Goal: Entertainment & Leisure: Browse casually

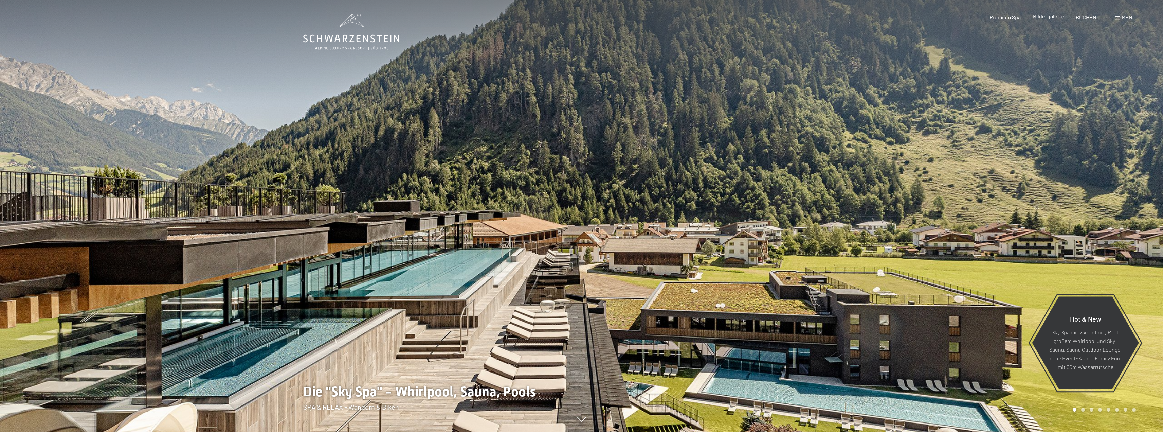
click at [1040, 16] on span "Bildergalerie" at bounding box center [1048, 16] width 31 height 6
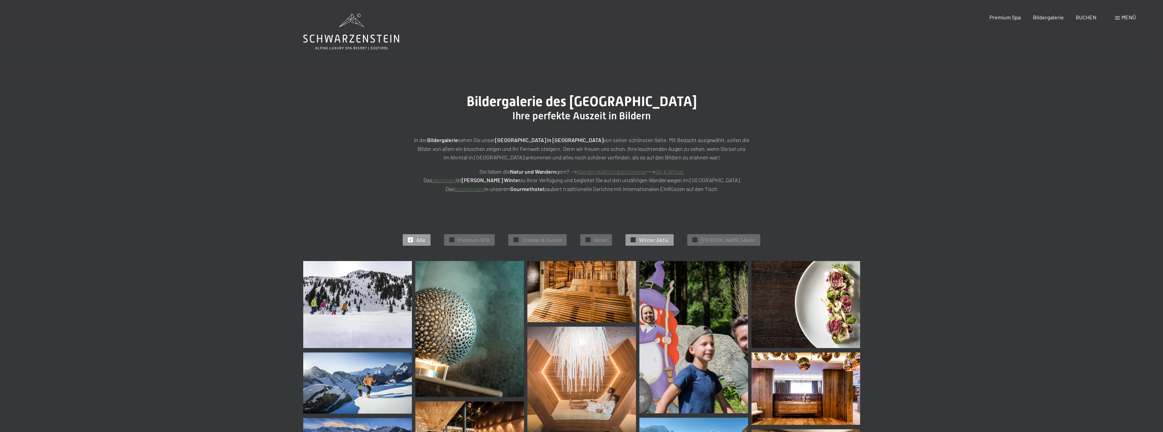
click at [653, 239] on span "Winter Aktiv" at bounding box center [654, 239] width 30 height 7
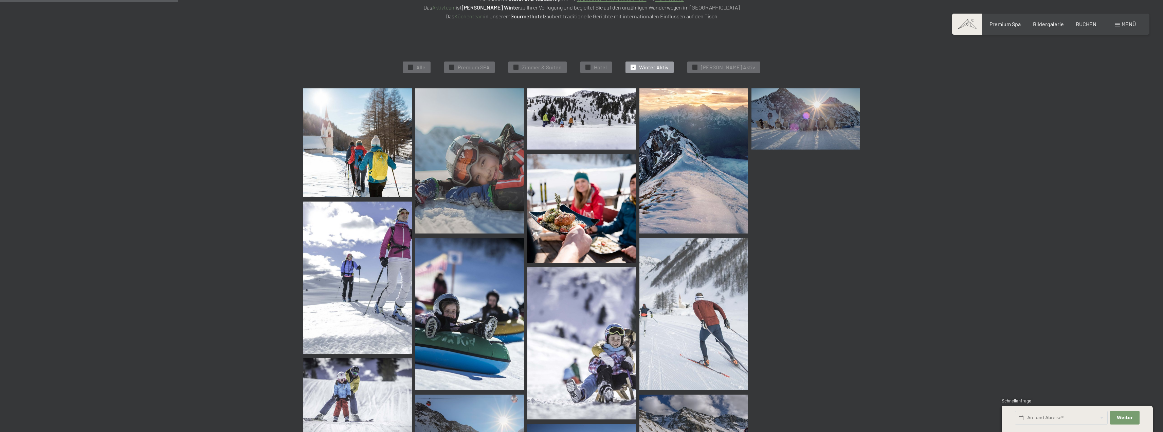
scroll to position [171, 0]
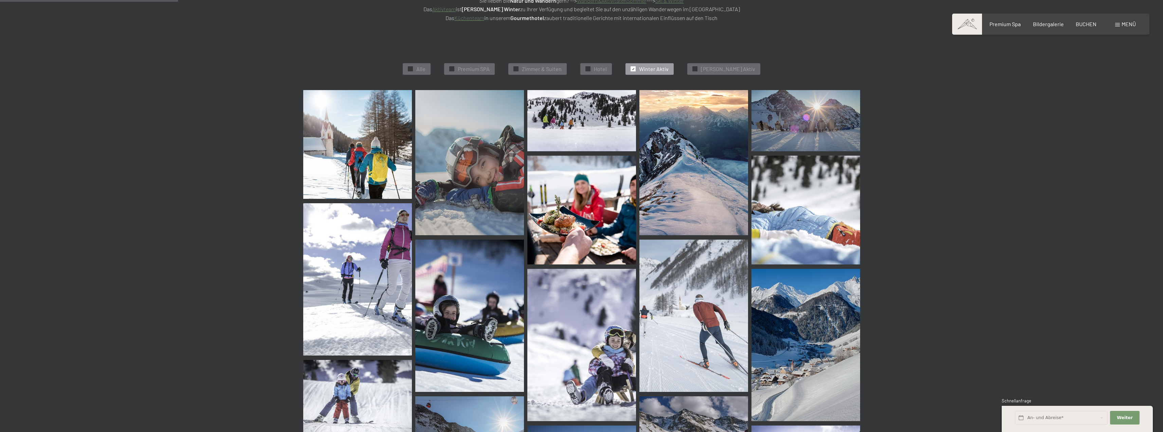
click at [368, 152] on img at bounding box center [357, 144] width 109 height 109
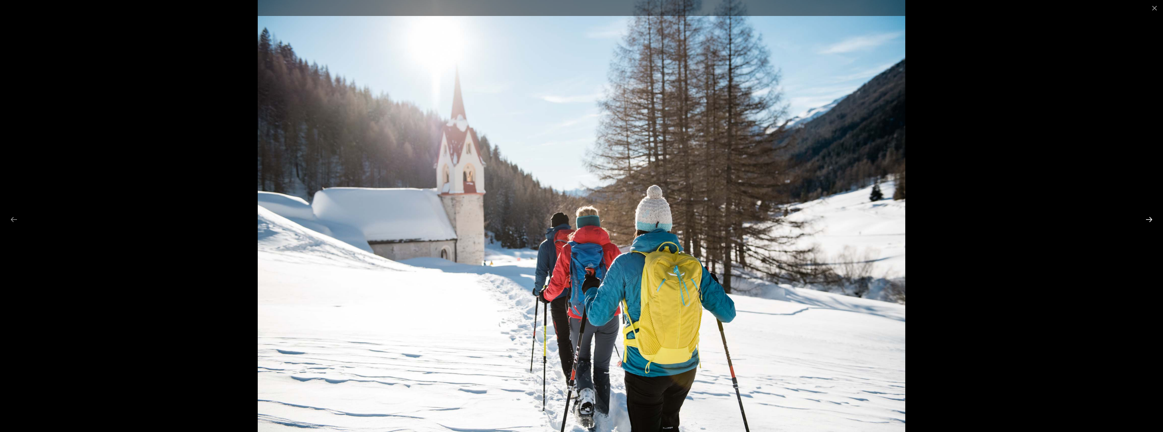
click at [1152, 221] on button "Next slide" at bounding box center [1149, 219] width 14 height 13
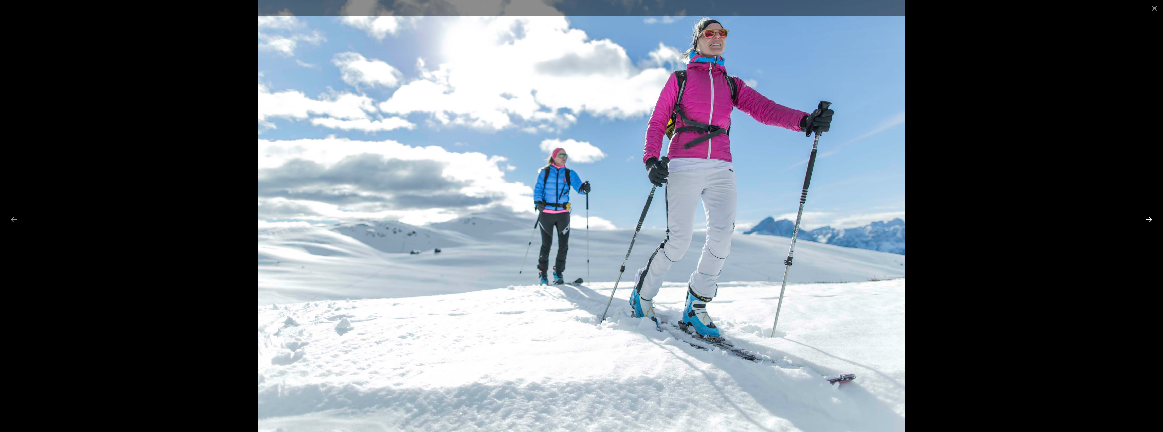
click at [1152, 221] on button "Next slide" at bounding box center [1149, 219] width 14 height 13
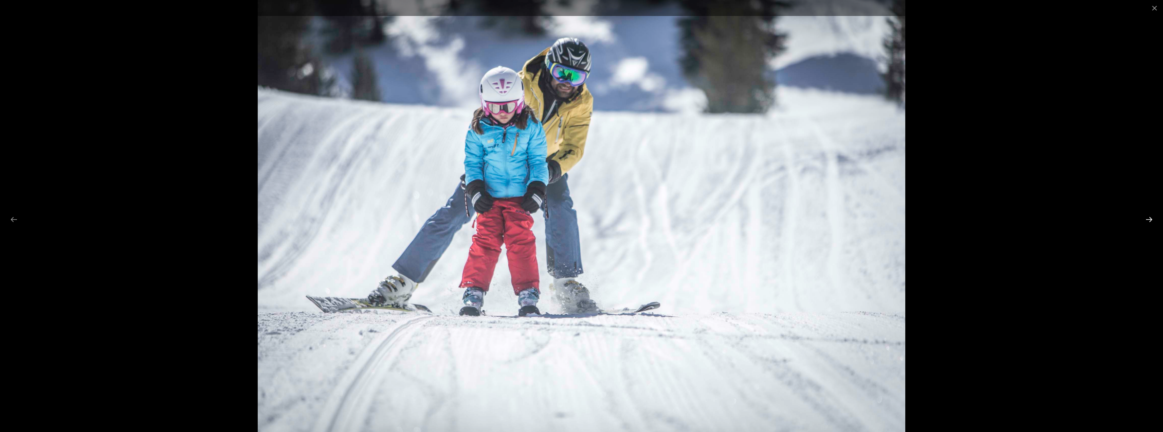
click at [1152, 221] on button "Next slide" at bounding box center [1149, 219] width 14 height 13
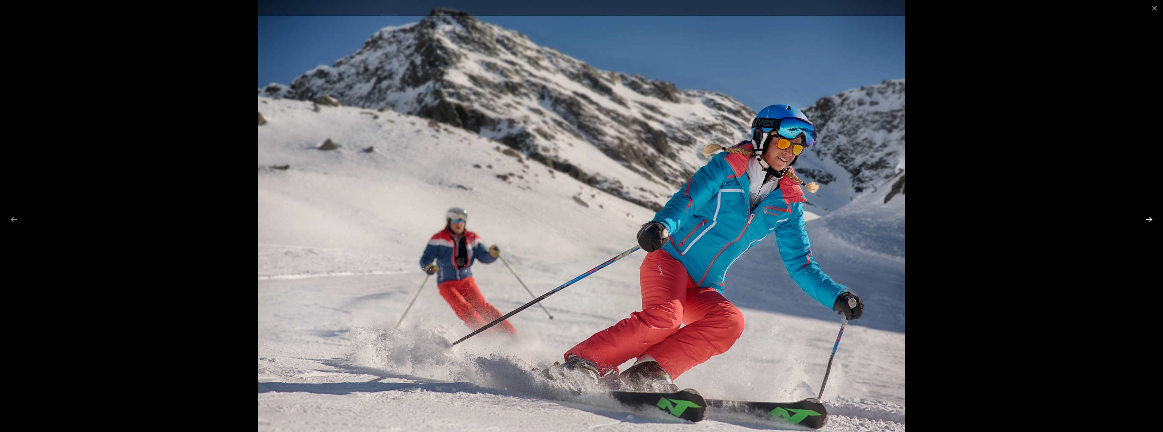
click at [1152, 221] on button "Next slide" at bounding box center [1149, 219] width 14 height 13
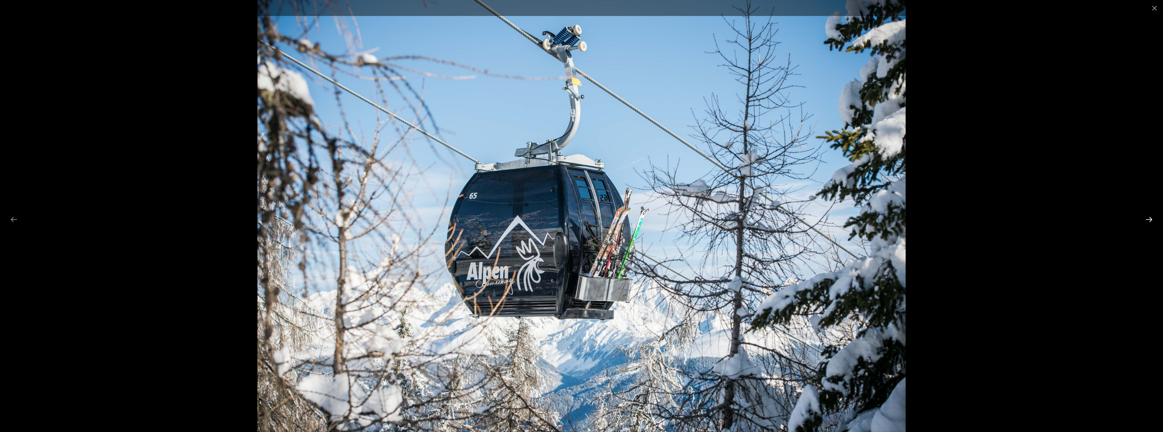
click at [1152, 221] on button "Next slide" at bounding box center [1149, 219] width 14 height 13
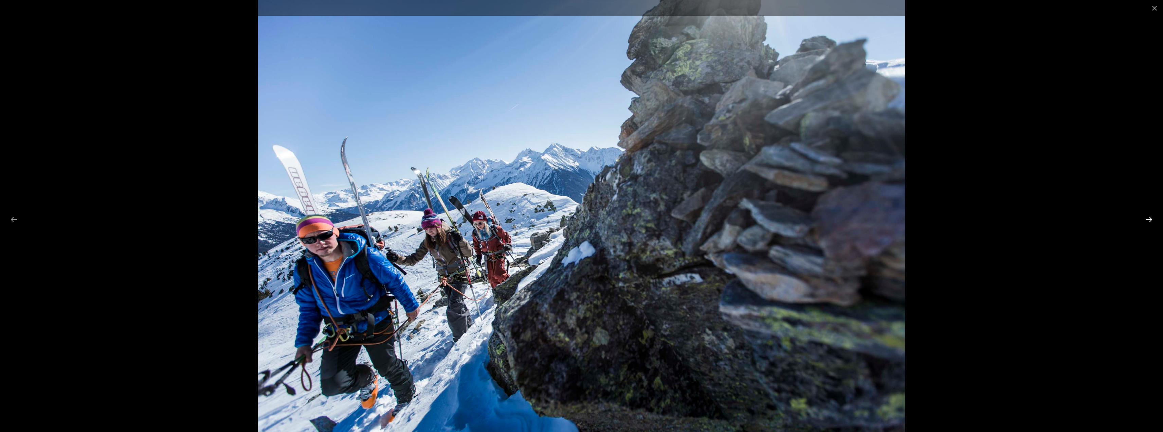
click at [1152, 221] on button "Next slide" at bounding box center [1149, 219] width 14 height 13
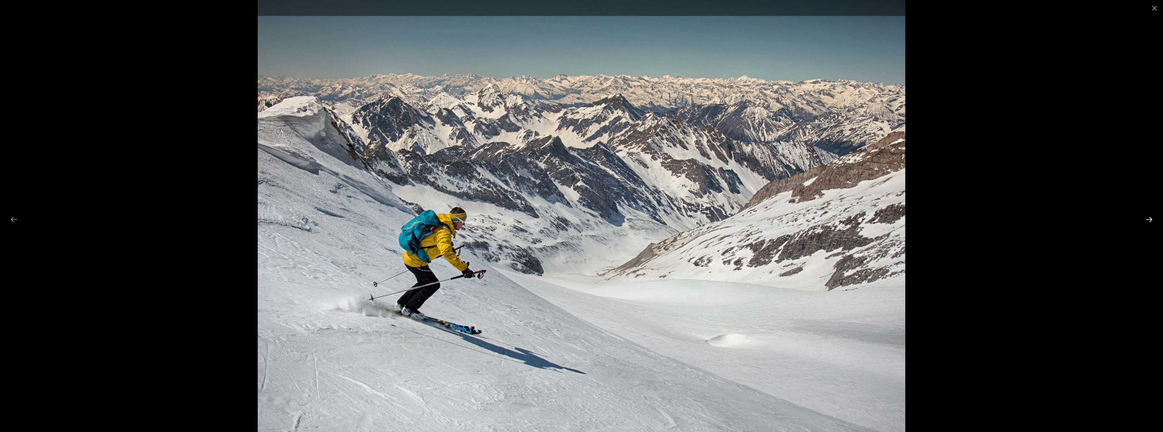
click at [1152, 221] on button "Next slide" at bounding box center [1149, 219] width 14 height 13
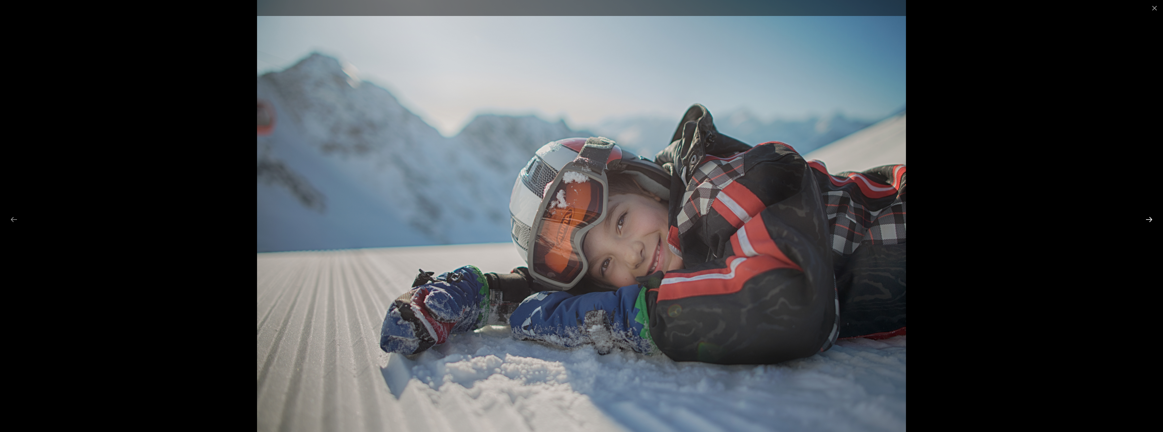
click at [1152, 221] on button "Next slide" at bounding box center [1149, 219] width 14 height 13
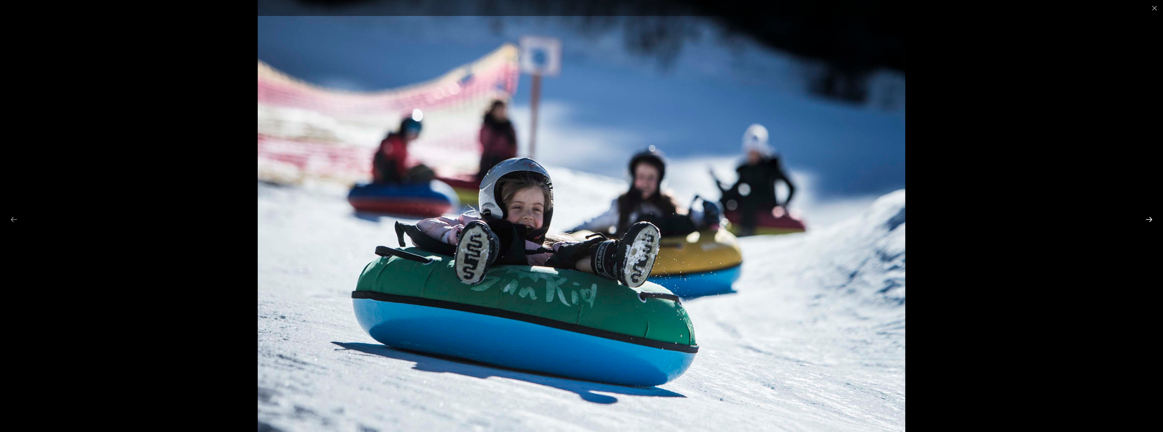
click at [1152, 221] on button "Next slide" at bounding box center [1149, 219] width 14 height 13
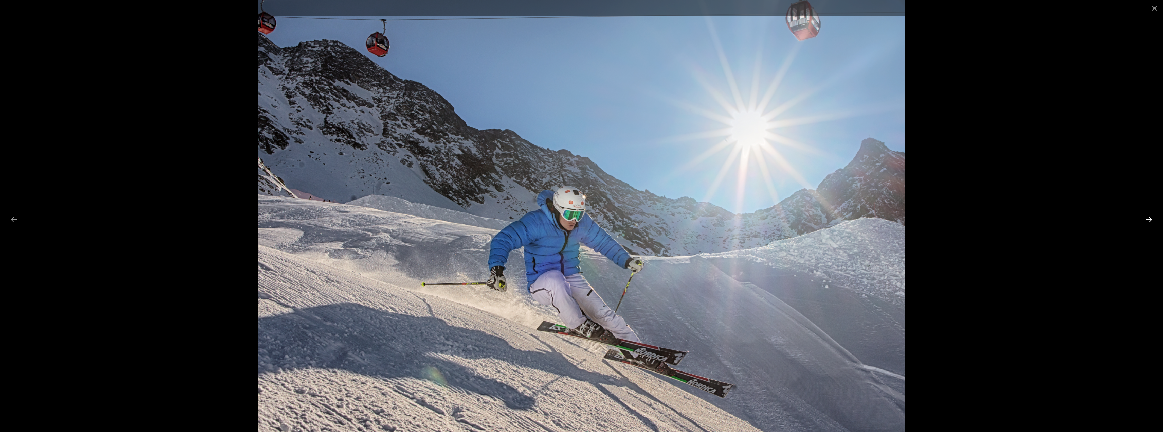
click at [1152, 221] on button "Next slide" at bounding box center [1149, 219] width 14 height 13
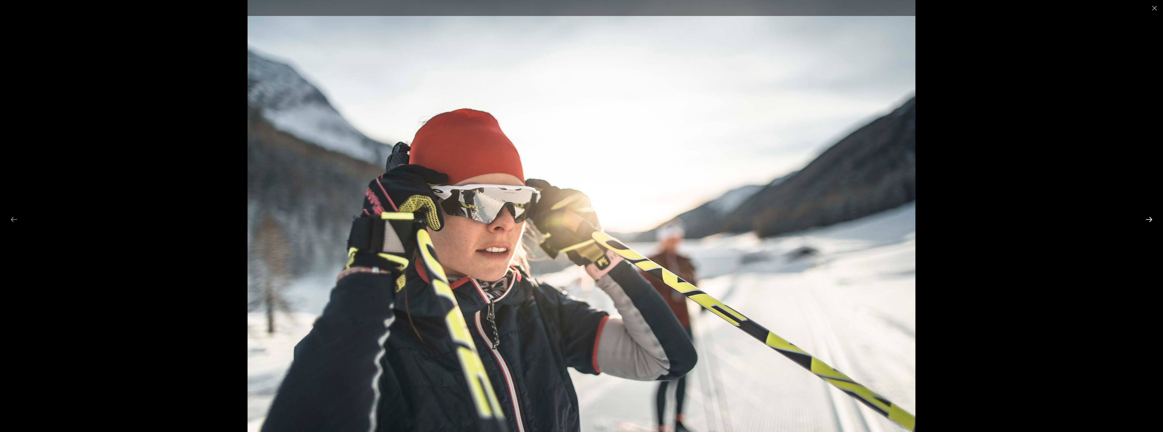
click at [1152, 221] on button "Next slide" at bounding box center [1149, 219] width 14 height 13
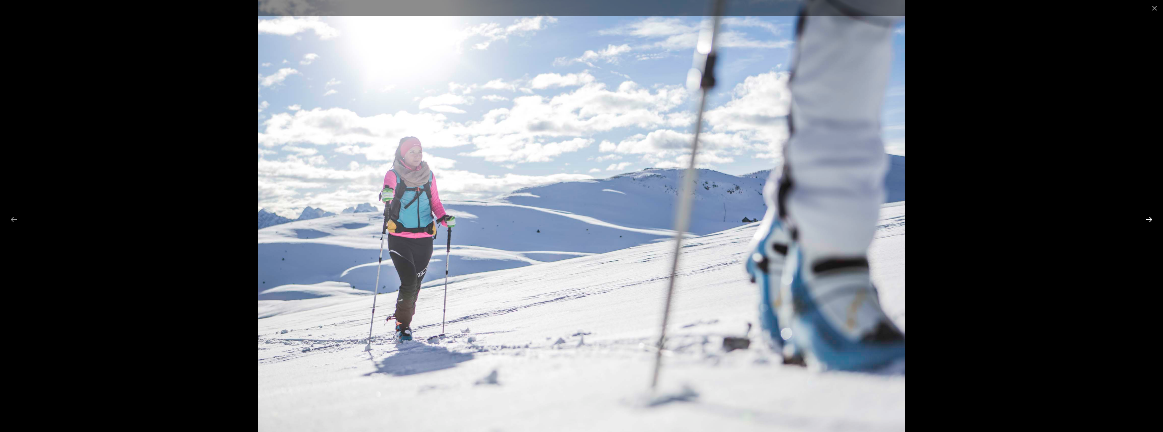
click at [1152, 221] on button "Next slide" at bounding box center [1149, 219] width 14 height 13
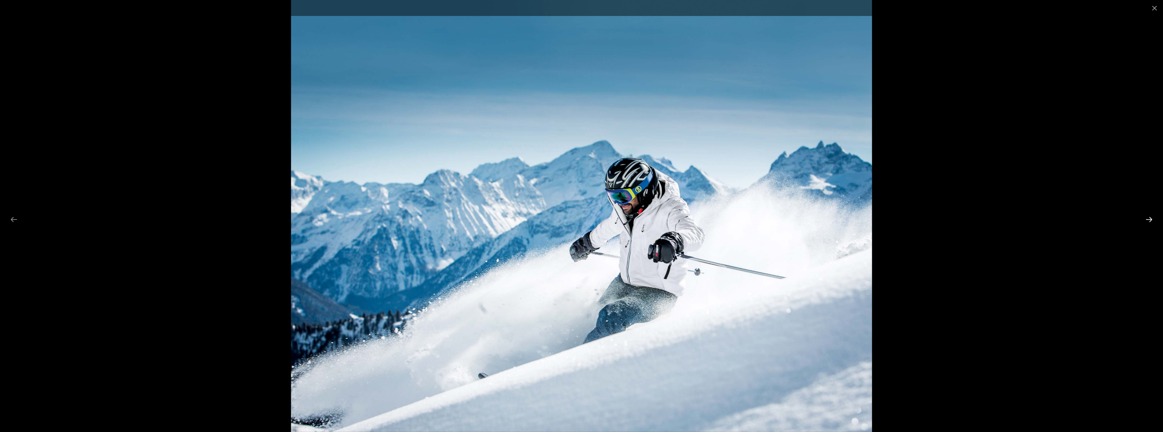
click at [1152, 221] on button "Next slide" at bounding box center [1149, 219] width 14 height 13
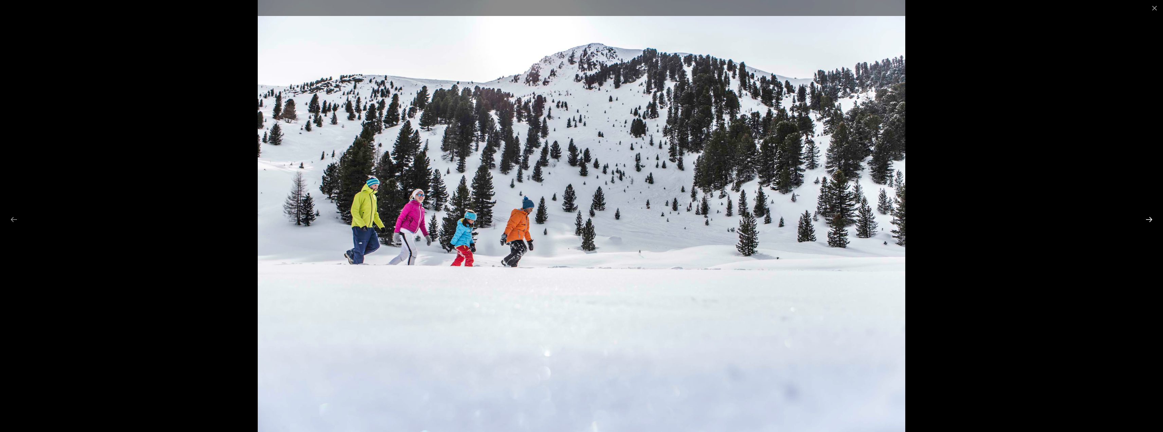
click at [1152, 221] on button "Next slide" at bounding box center [1149, 219] width 14 height 13
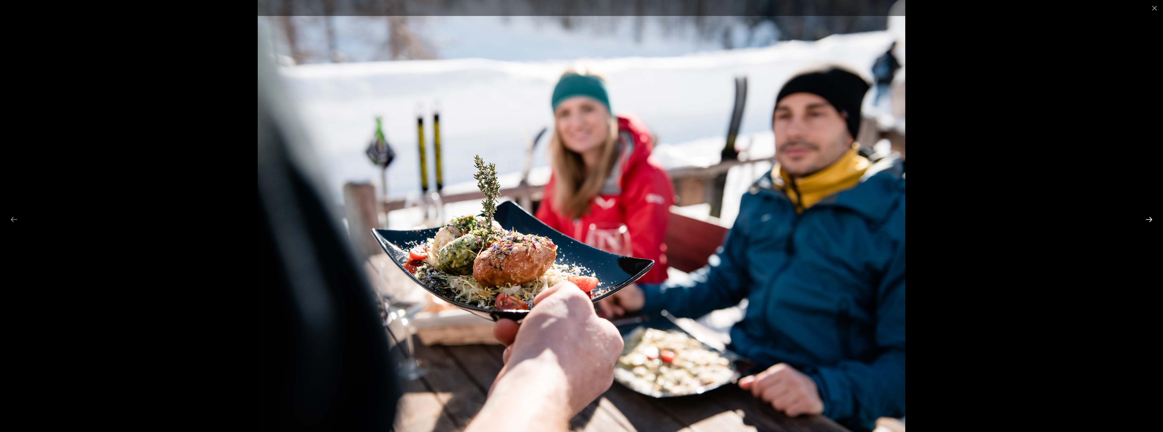
click at [1152, 221] on button "Next slide" at bounding box center [1149, 219] width 14 height 13
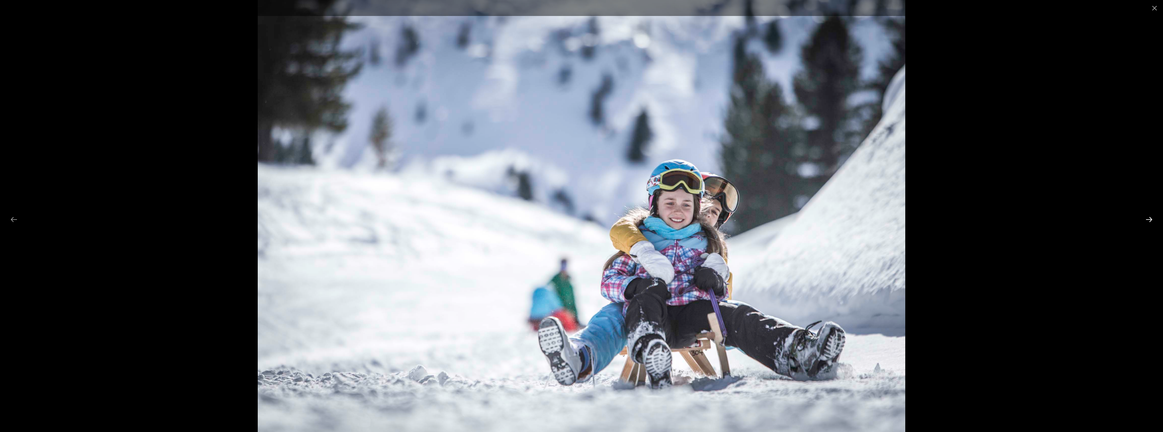
click at [1152, 221] on button "Next slide" at bounding box center [1149, 219] width 14 height 13
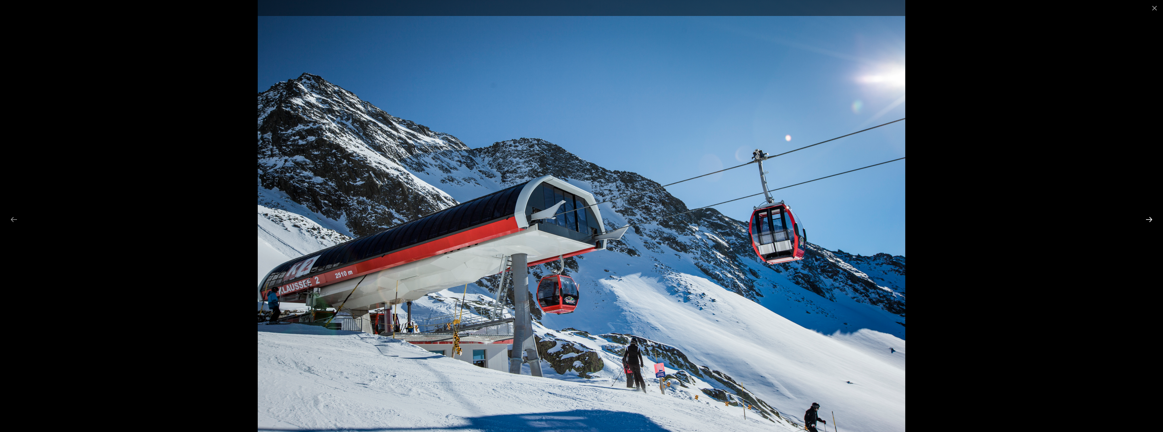
click at [1152, 221] on button "Next slide" at bounding box center [1149, 219] width 14 height 13
